Goal: Task Accomplishment & Management: Complete application form

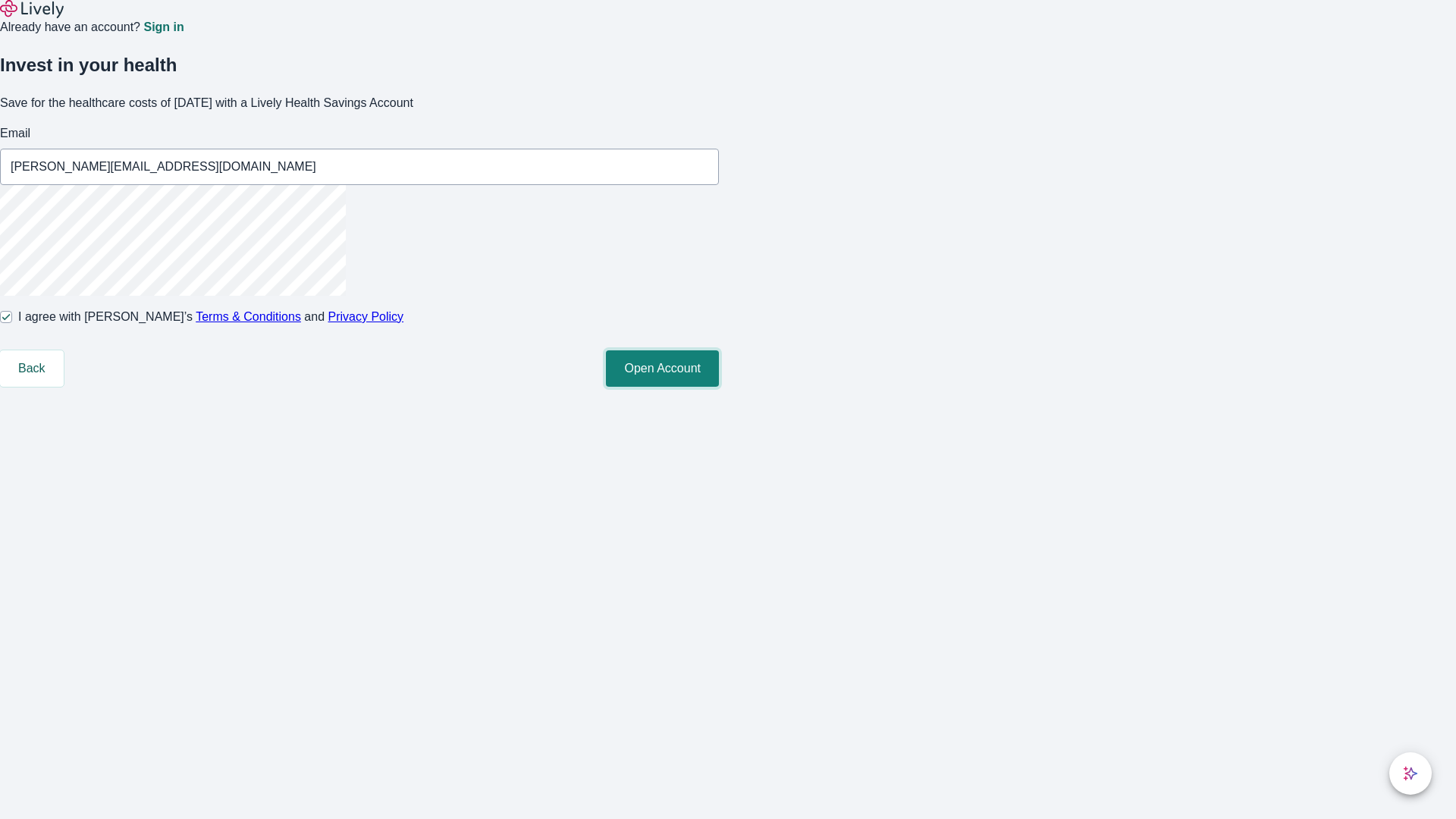
click at [719, 387] on button "Open Account" at bounding box center [662, 368] width 113 height 36
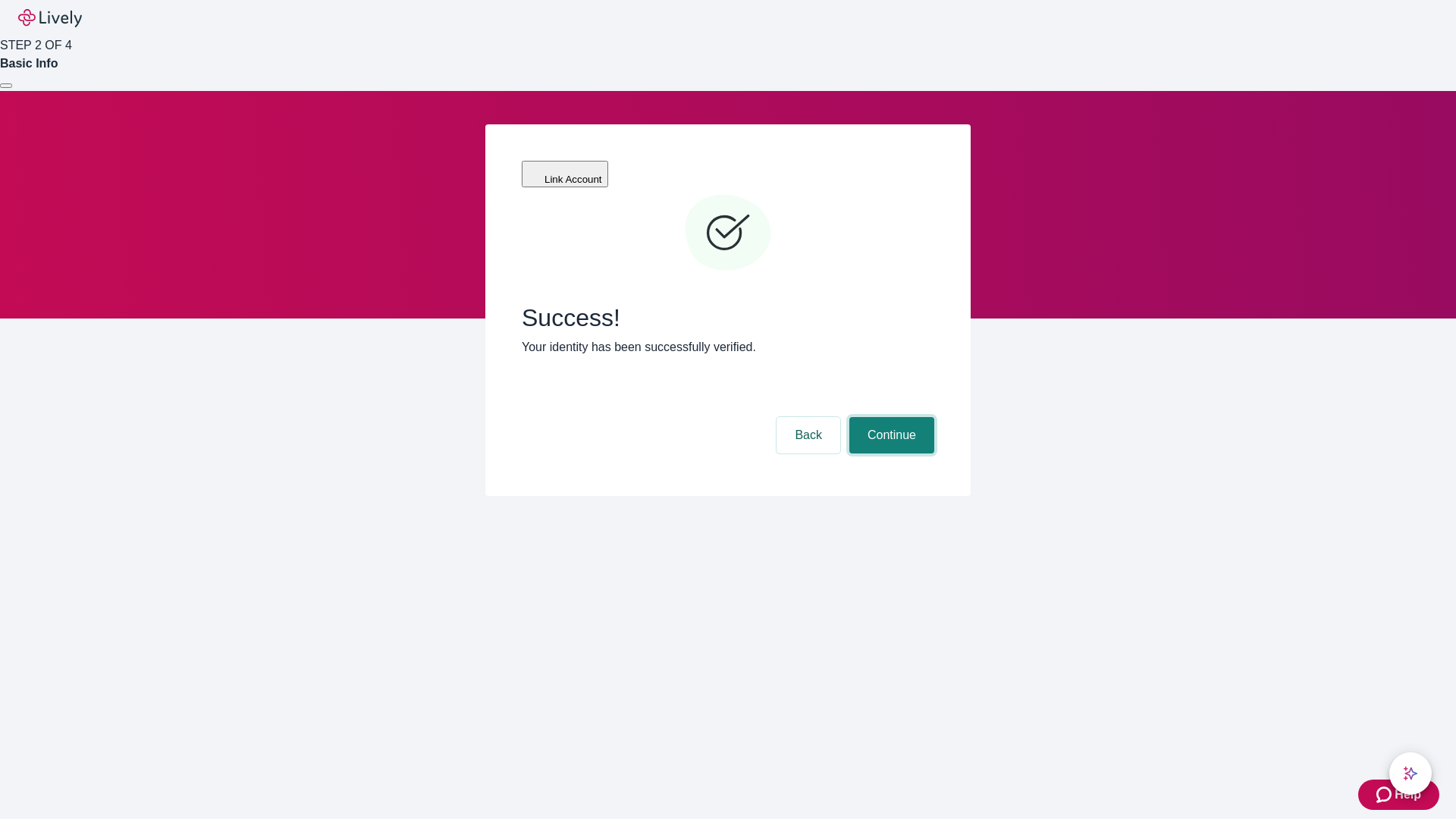
click at [890, 417] on button "Continue" at bounding box center [891, 436] width 85 height 36
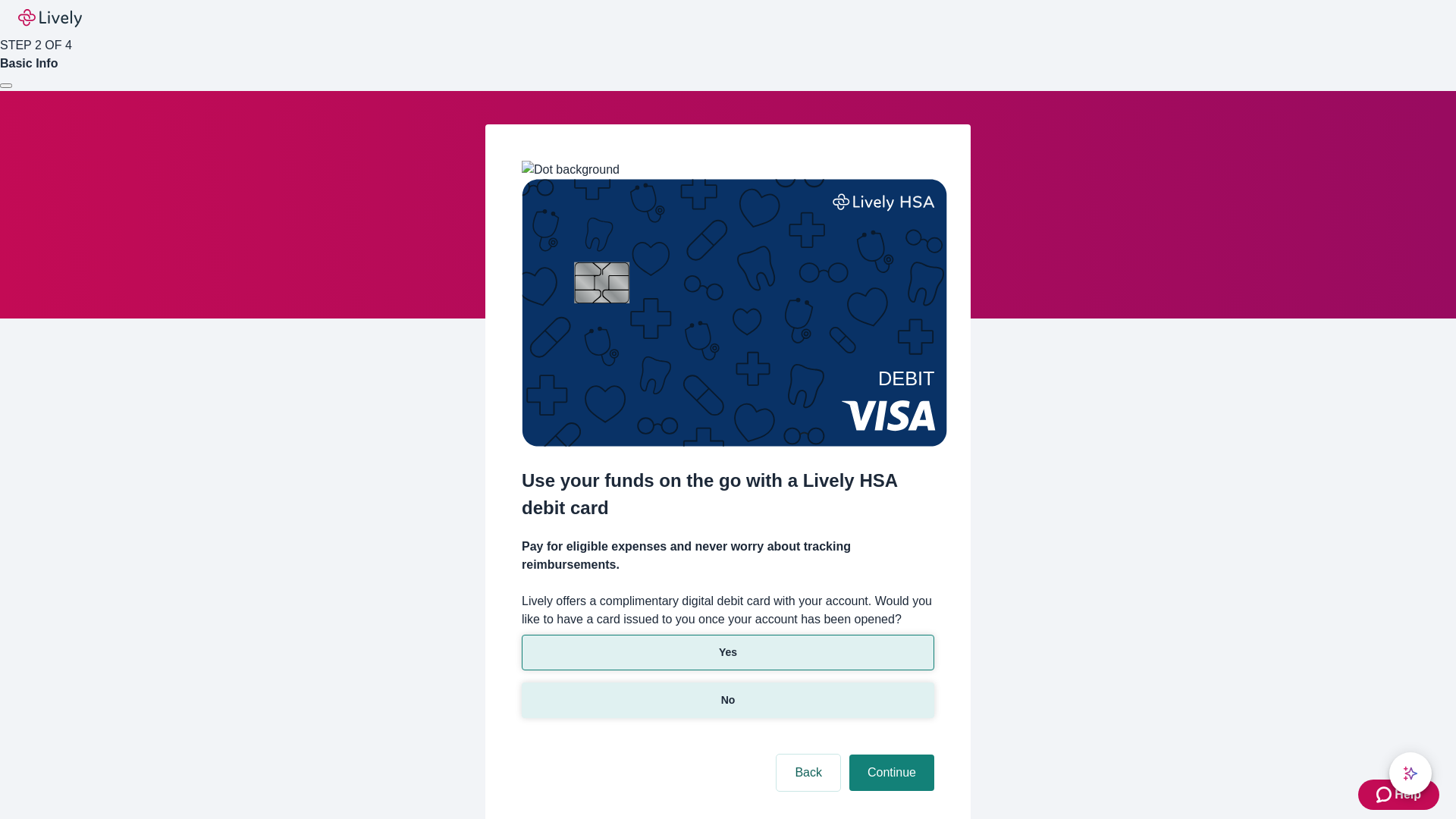
click at [727, 692] on p "No" at bounding box center [729, 700] width 14 height 16
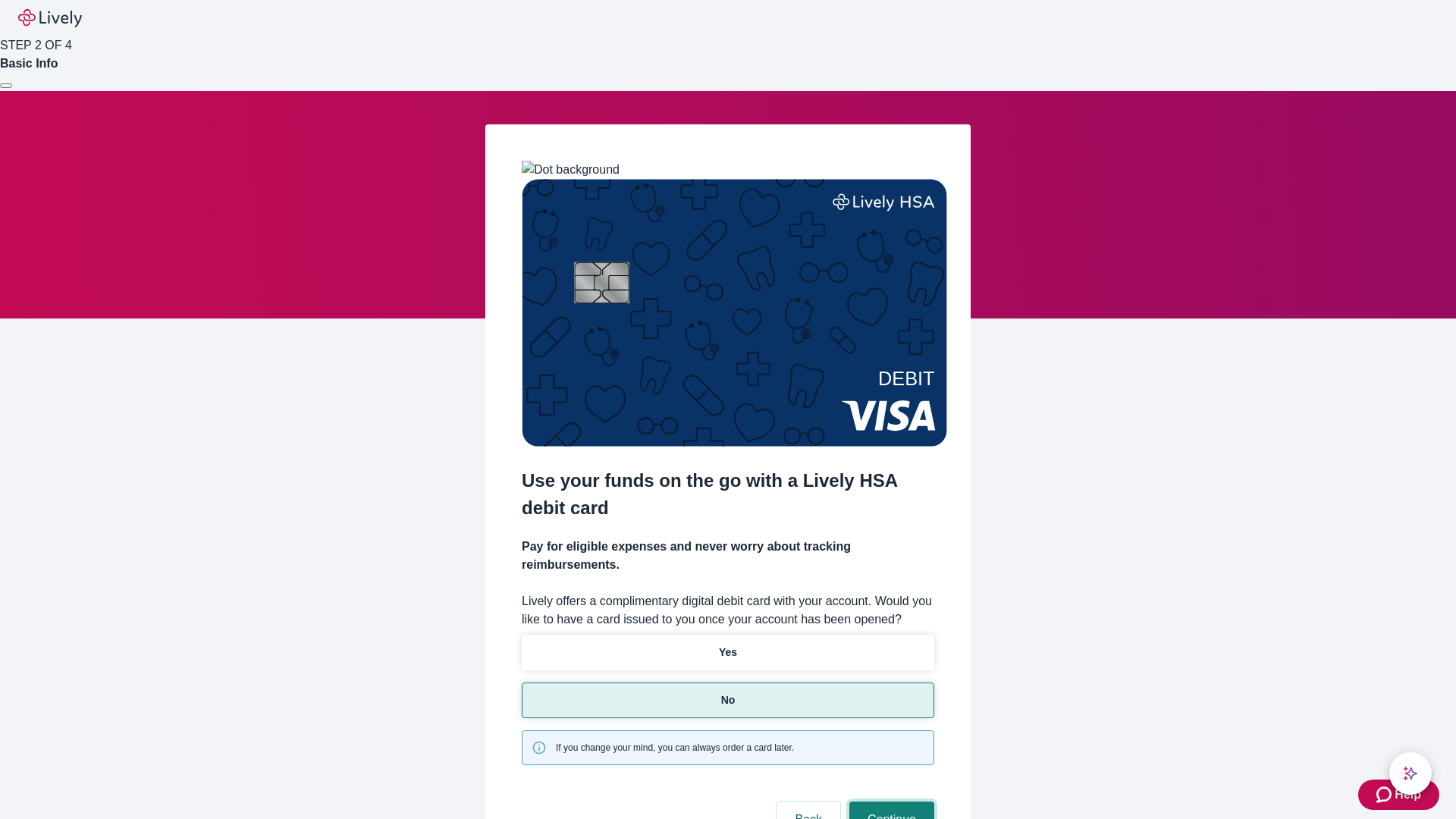
click at [890, 802] on button "Continue" at bounding box center [891, 820] width 85 height 36
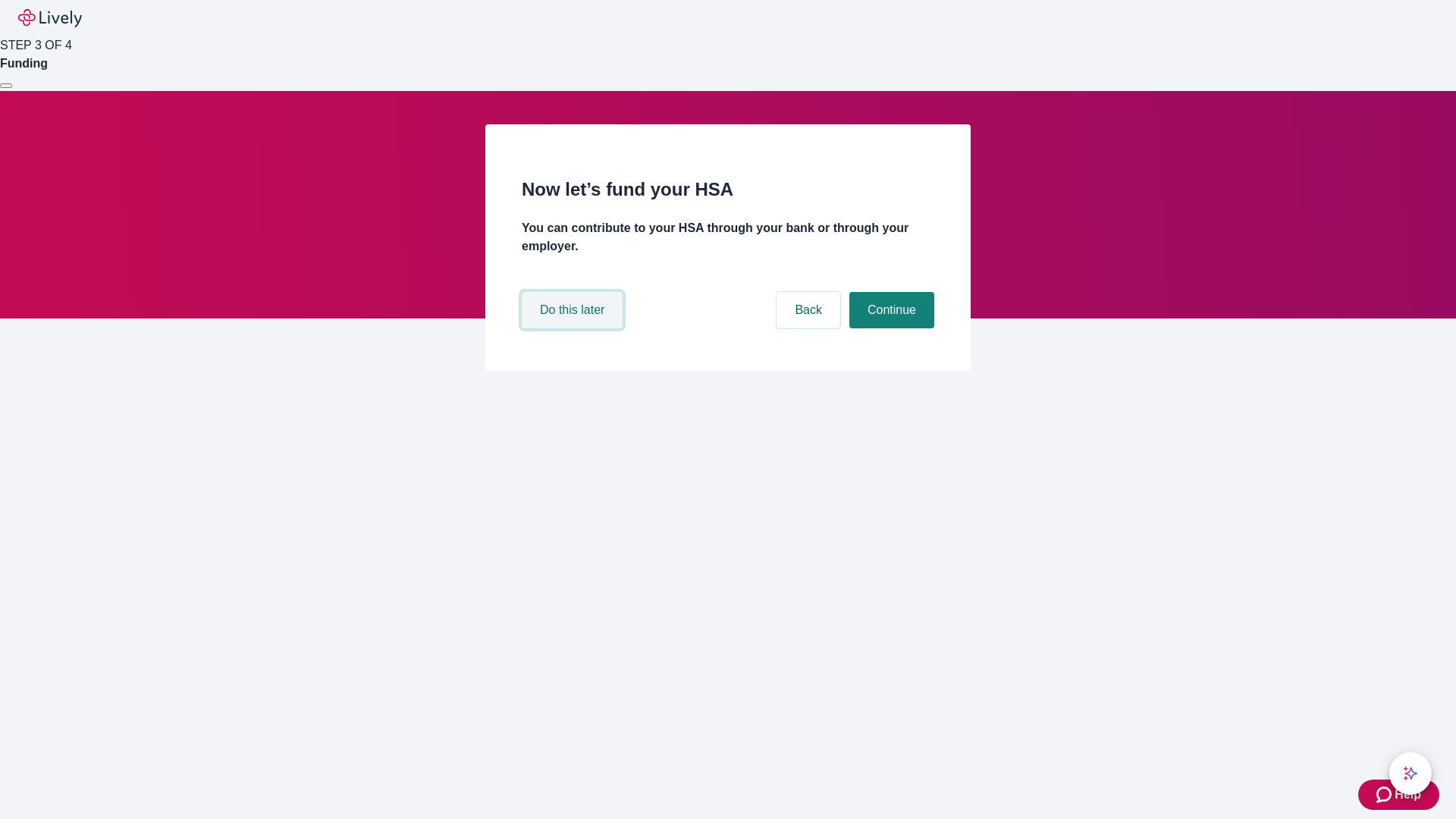
click at [574, 329] on button "Do this later" at bounding box center [572, 310] width 101 height 36
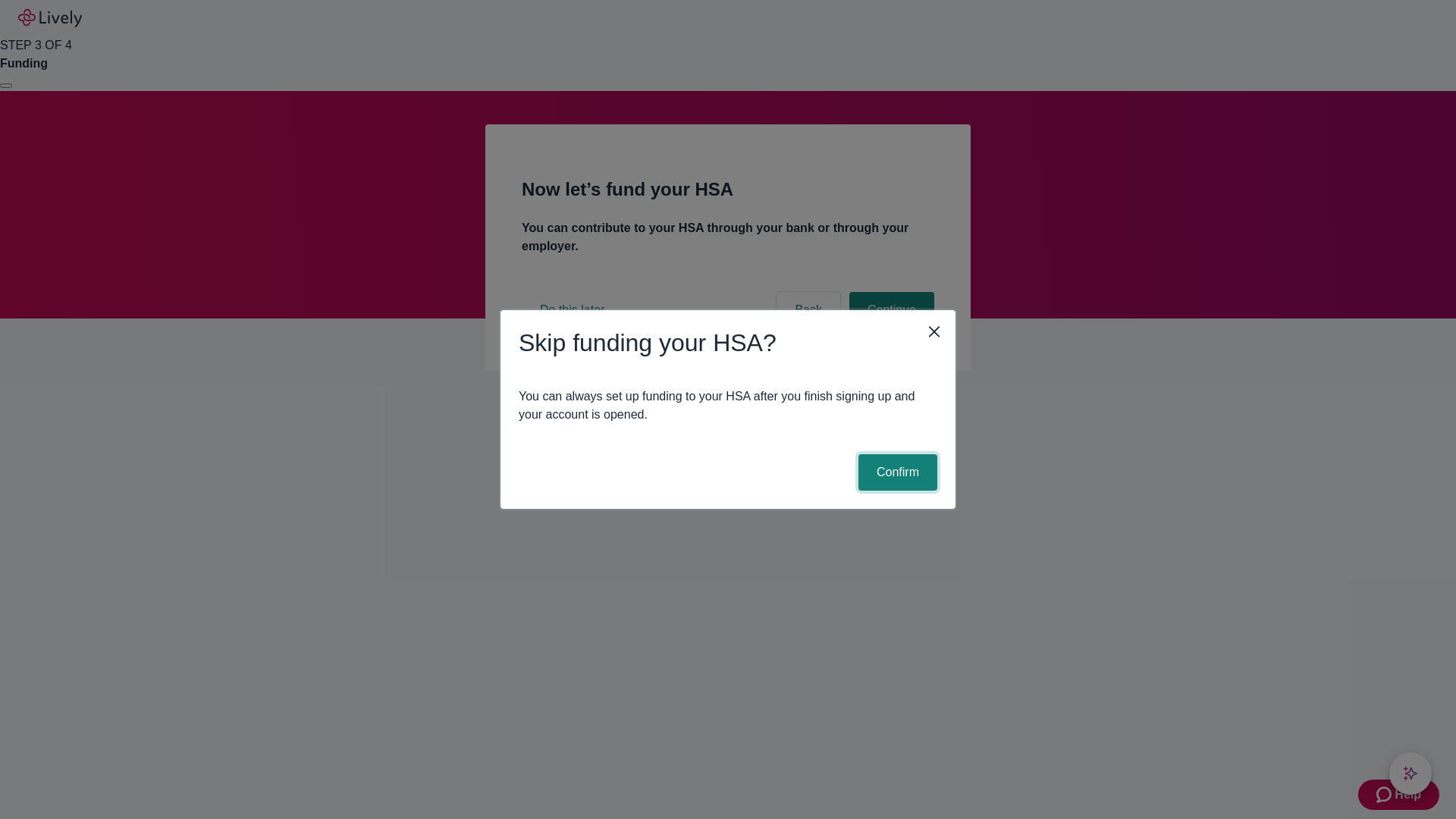
click at [896, 473] on button "Confirm" at bounding box center [898, 473] width 79 height 36
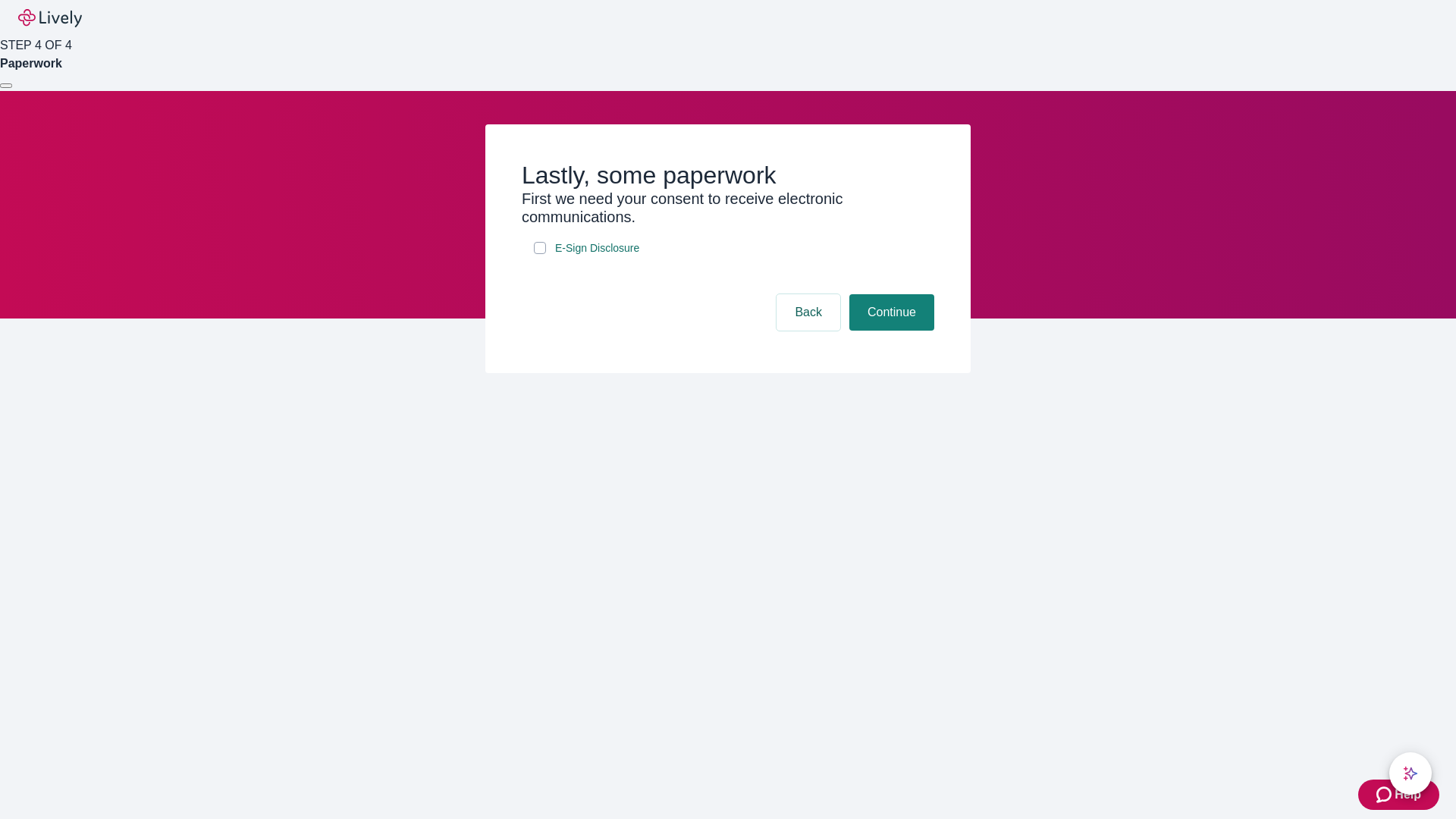
click at [540, 254] on input "E-Sign Disclosure" at bounding box center [539, 247] width 12 height 12
checkbox input "true"
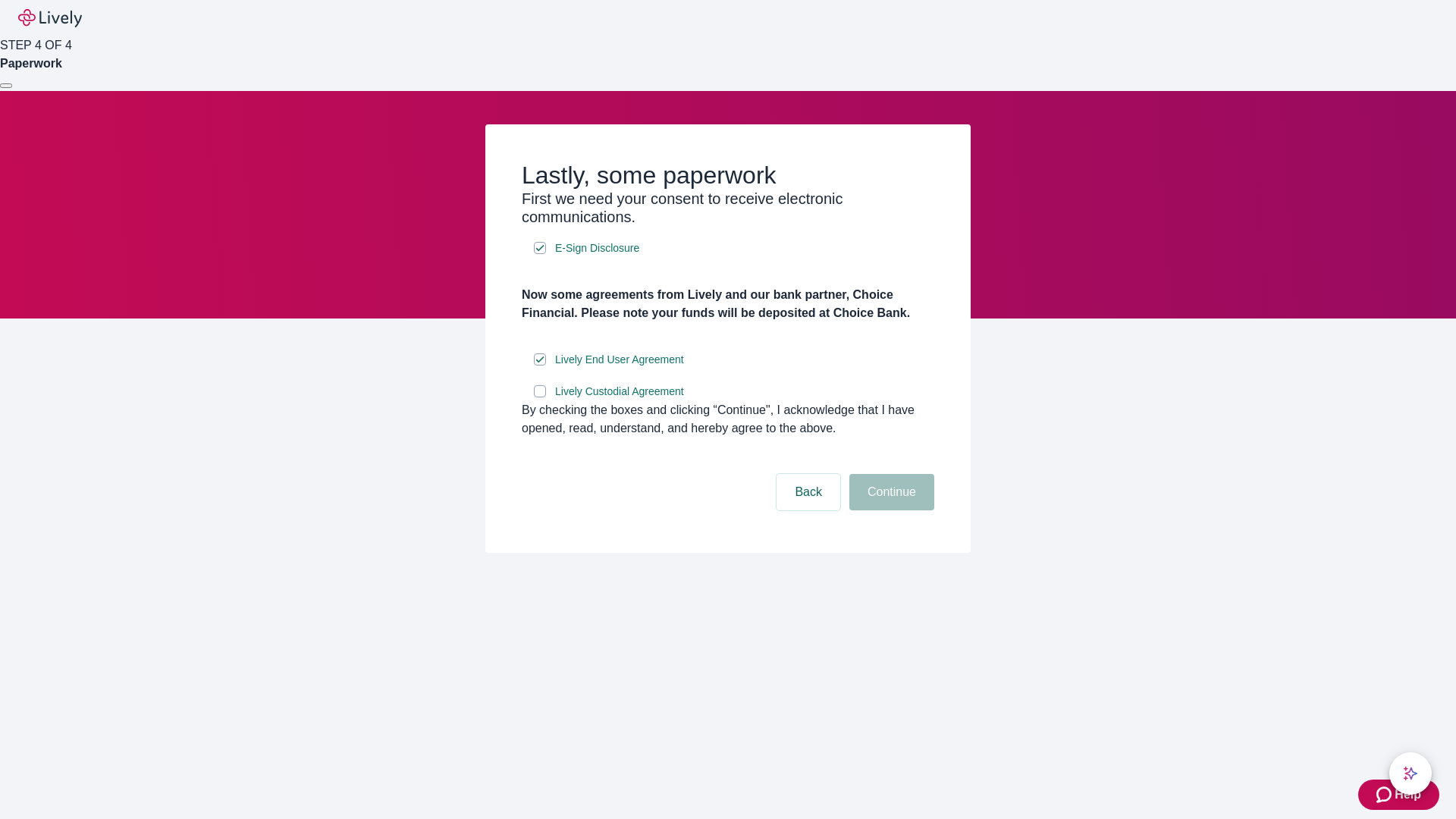
click at [540, 398] on input "Lively Custodial Agreement" at bounding box center [539, 390] width 12 height 12
checkbox input "true"
click at [890, 510] on button "Continue" at bounding box center [891, 492] width 85 height 36
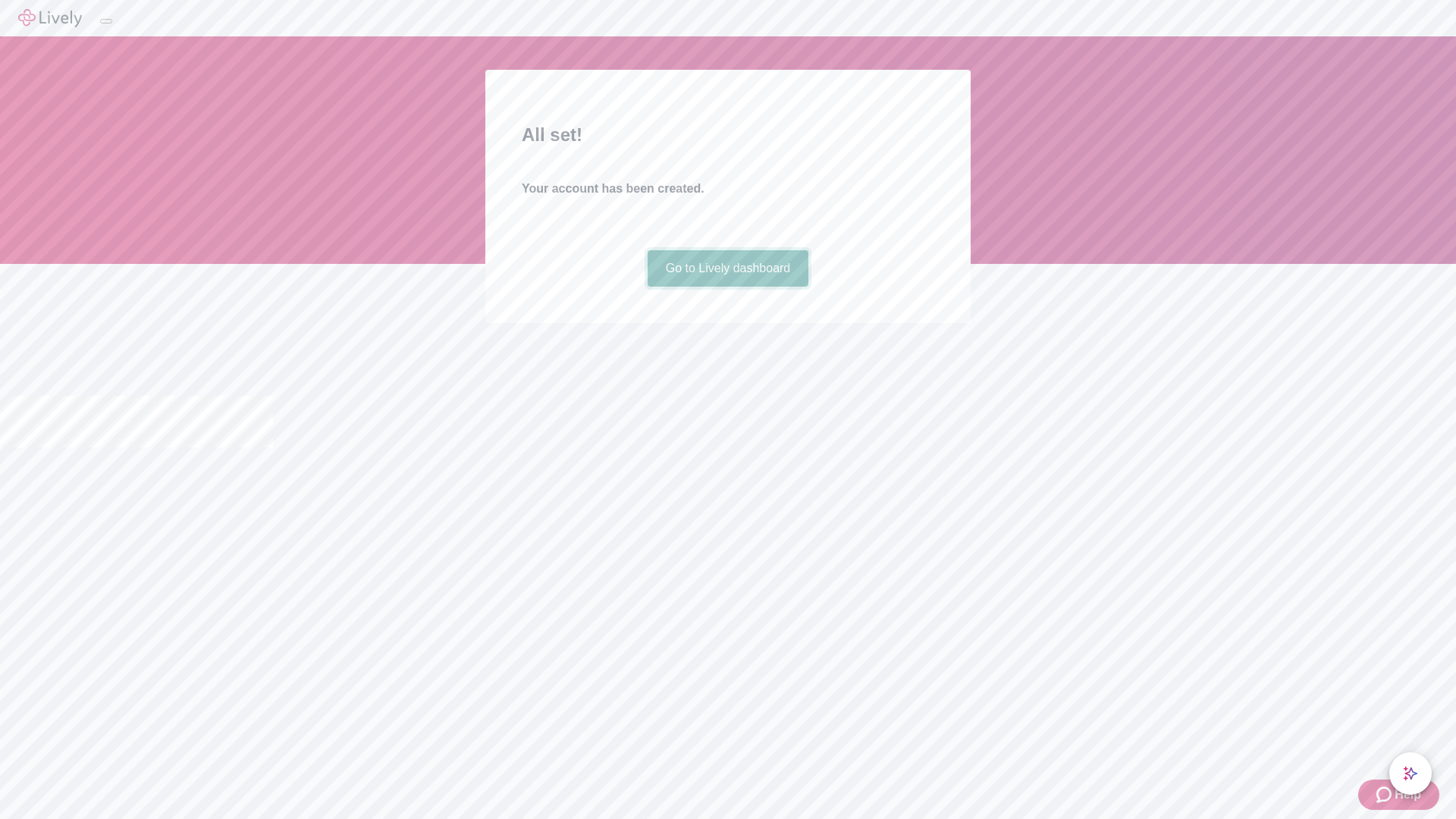
click at [727, 287] on link "Go to Lively dashboard" at bounding box center [729, 269] width 162 height 36
